Goal: Ask a question

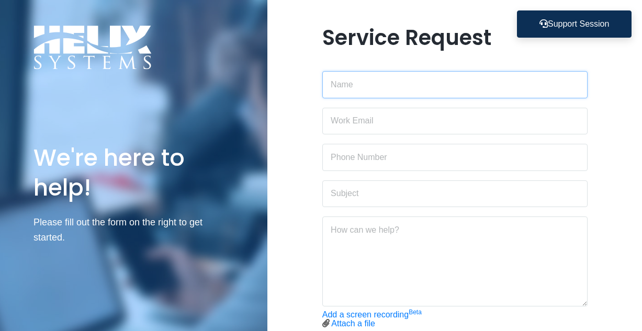
click at [358, 91] on input "text" at bounding box center [454, 84] width 265 height 27
click at [448, 26] on button "Support Session" at bounding box center [574, 23] width 115 height 27
click at [552, 24] on button "Support Session" at bounding box center [574, 23] width 115 height 27
